Goal: Navigation & Orientation: Find specific page/section

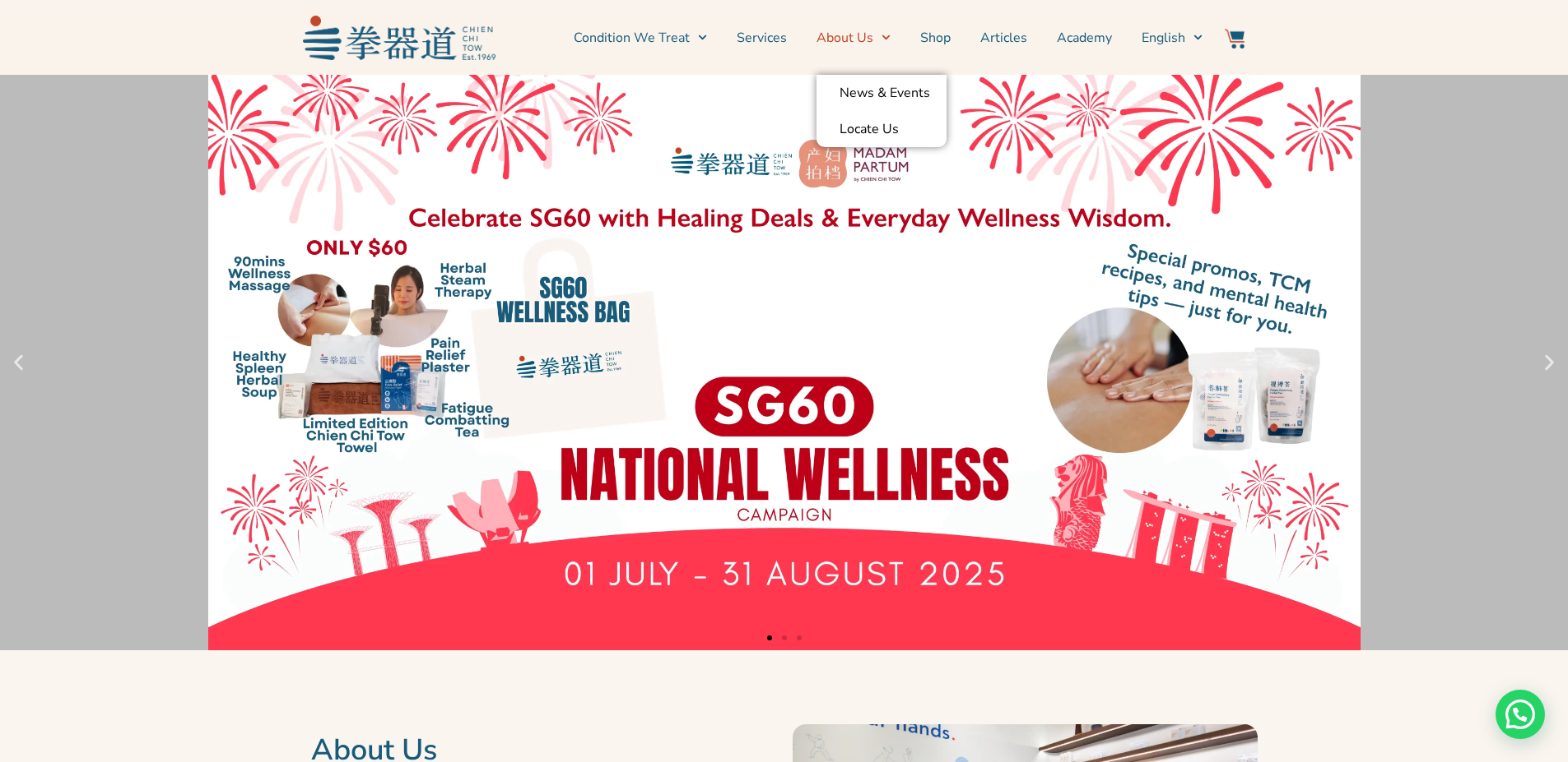
click at [851, 42] on link "About Us" at bounding box center [853, 37] width 74 height 41
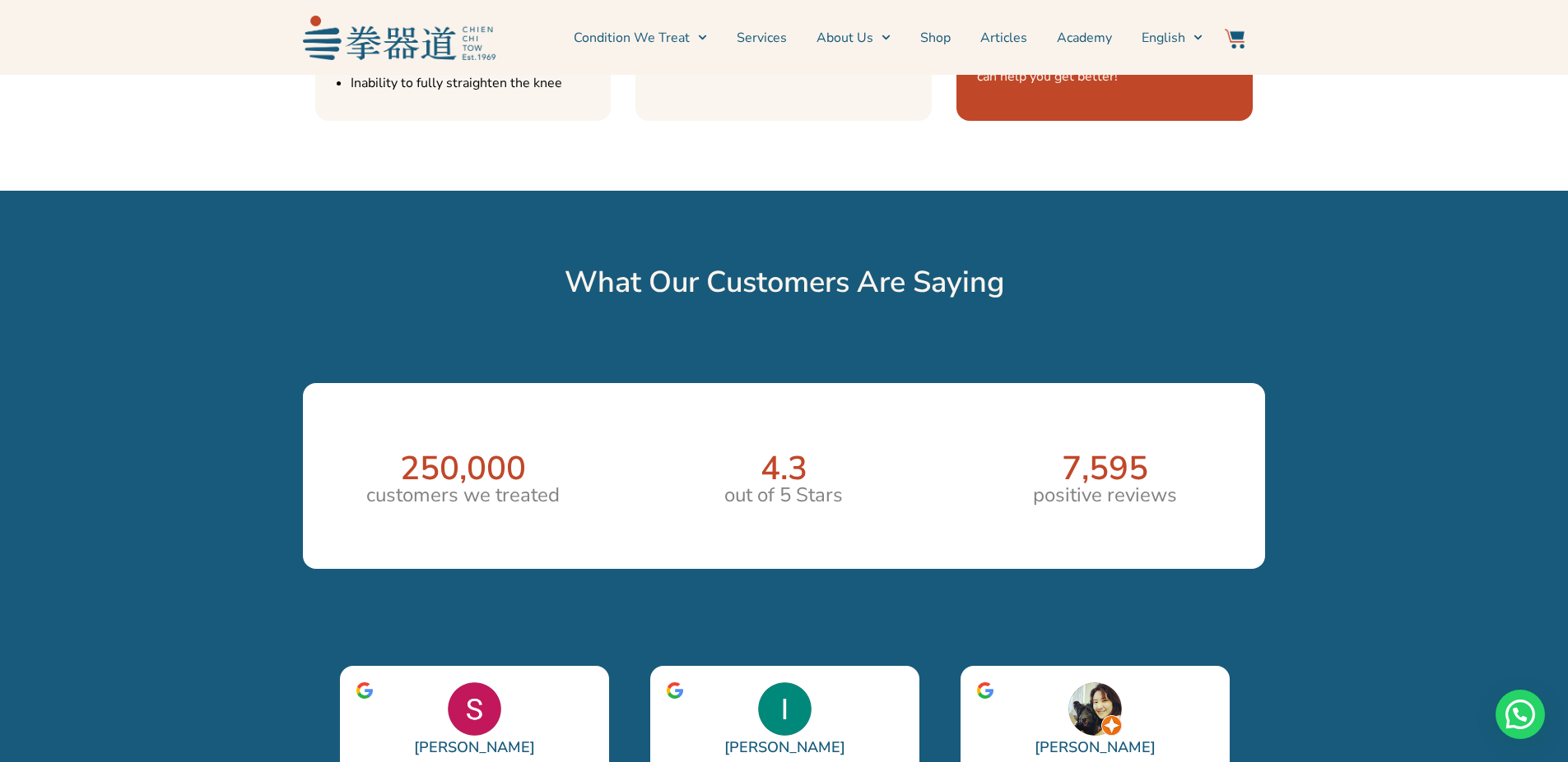
scroll to position [2764, 0]
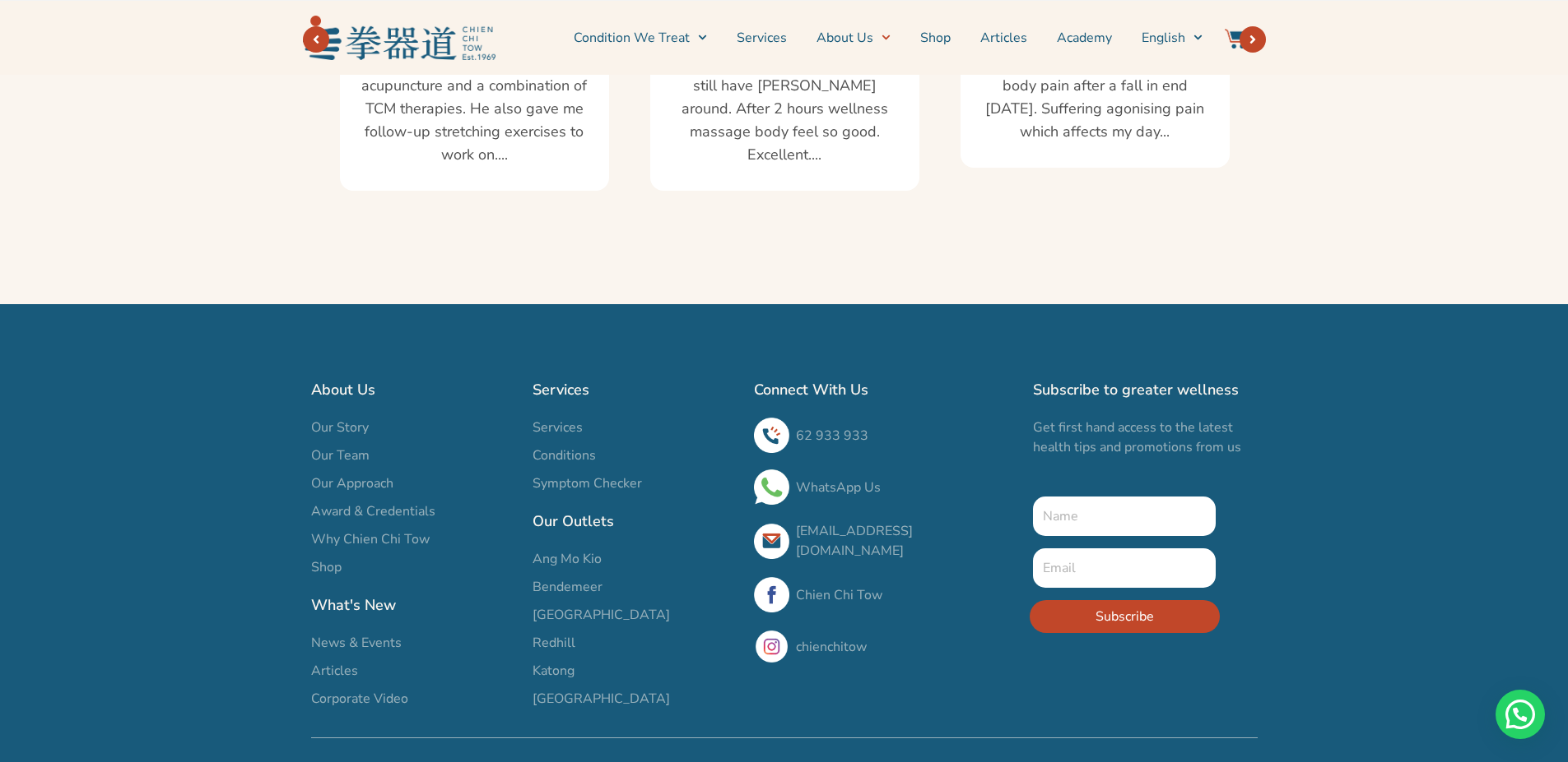
scroll to position [3051, 0]
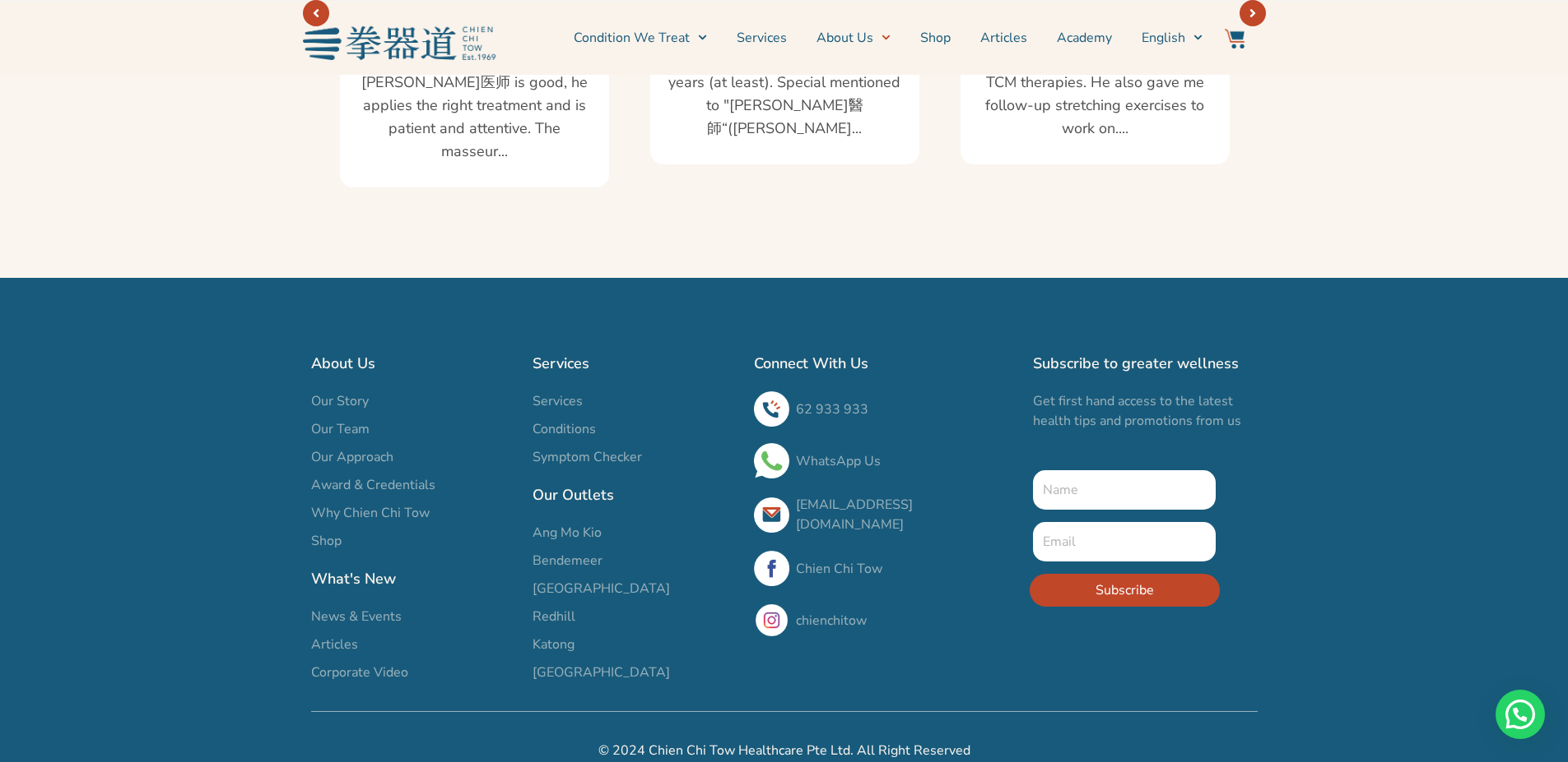
click at [357, 419] on span "Our Team" at bounding box center [340, 429] width 59 height 20
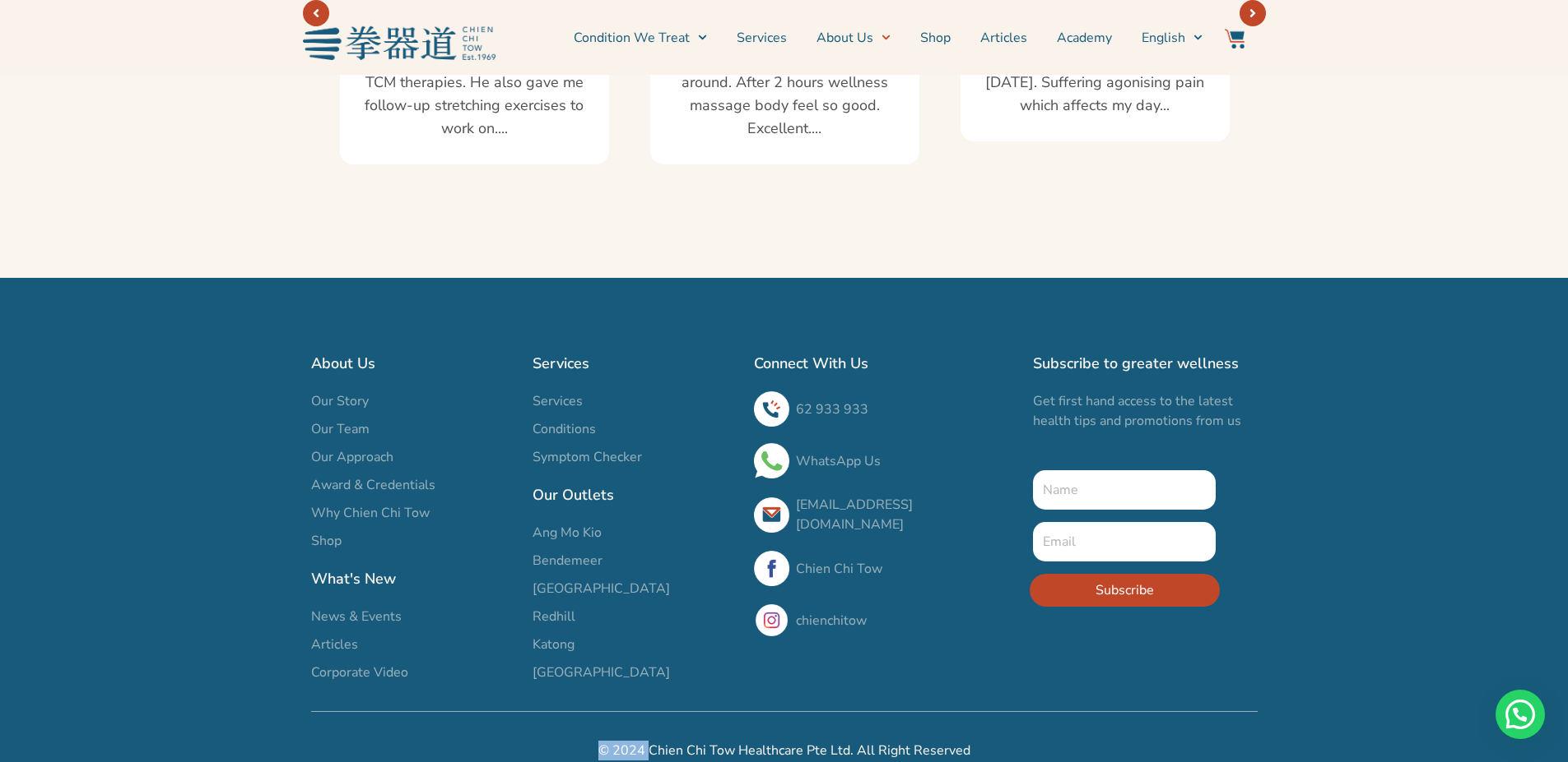
drag, startPoint x: 655, startPoint y: 732, endPoint x: 795, endPoint y: 717, distance: 140.8
click at [766, 741] on h2 "© 2024 Chien Chi Tow Healthcare Pte Ltd. All Right Reserved" at bounding box center [784, 750] width 947 height 20
